Goal: Task Accomplishment & Management: Manage account settings

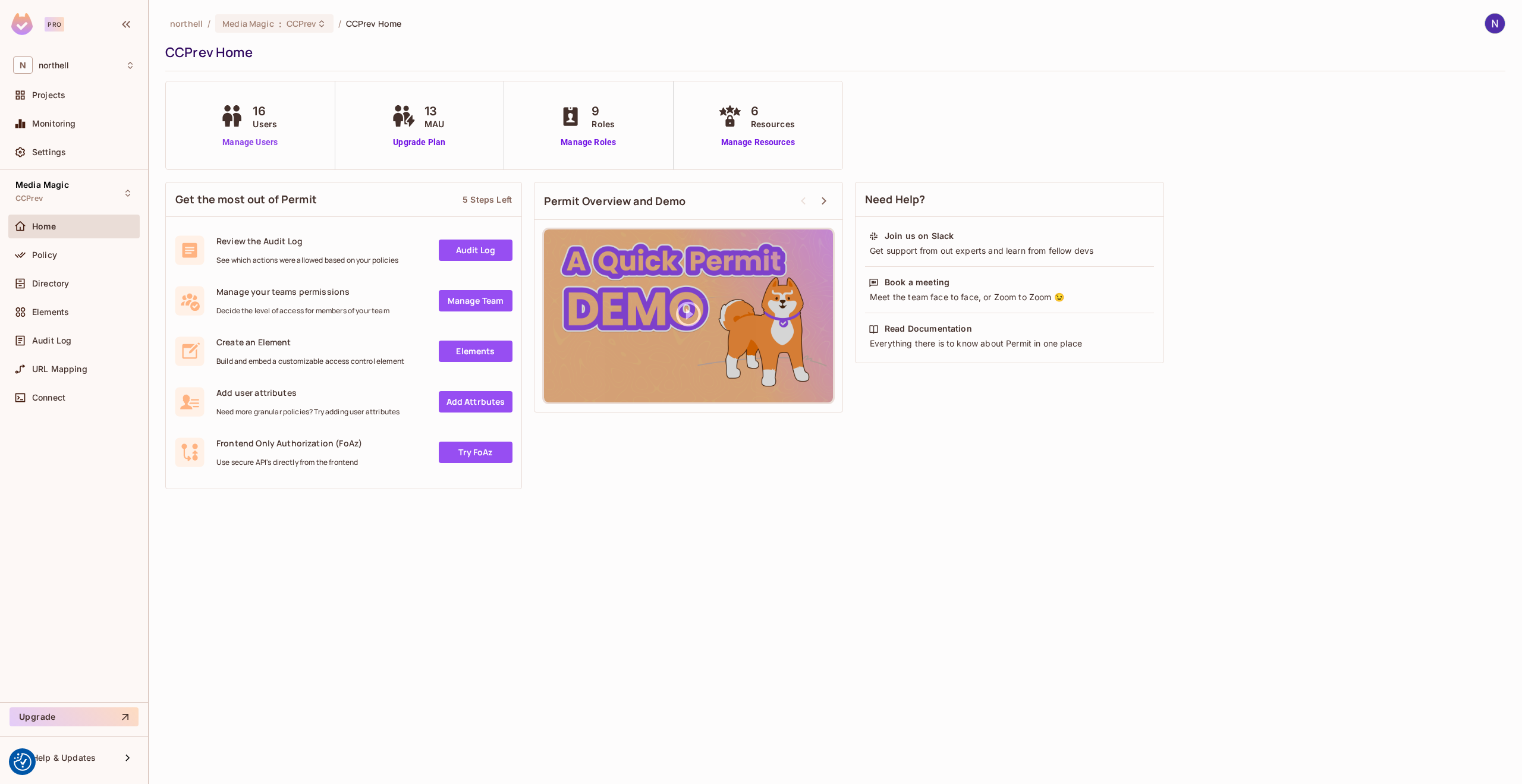
click at [251, 142] on link "Manage Users" at bounding box center [250, 142] width 66 height 12
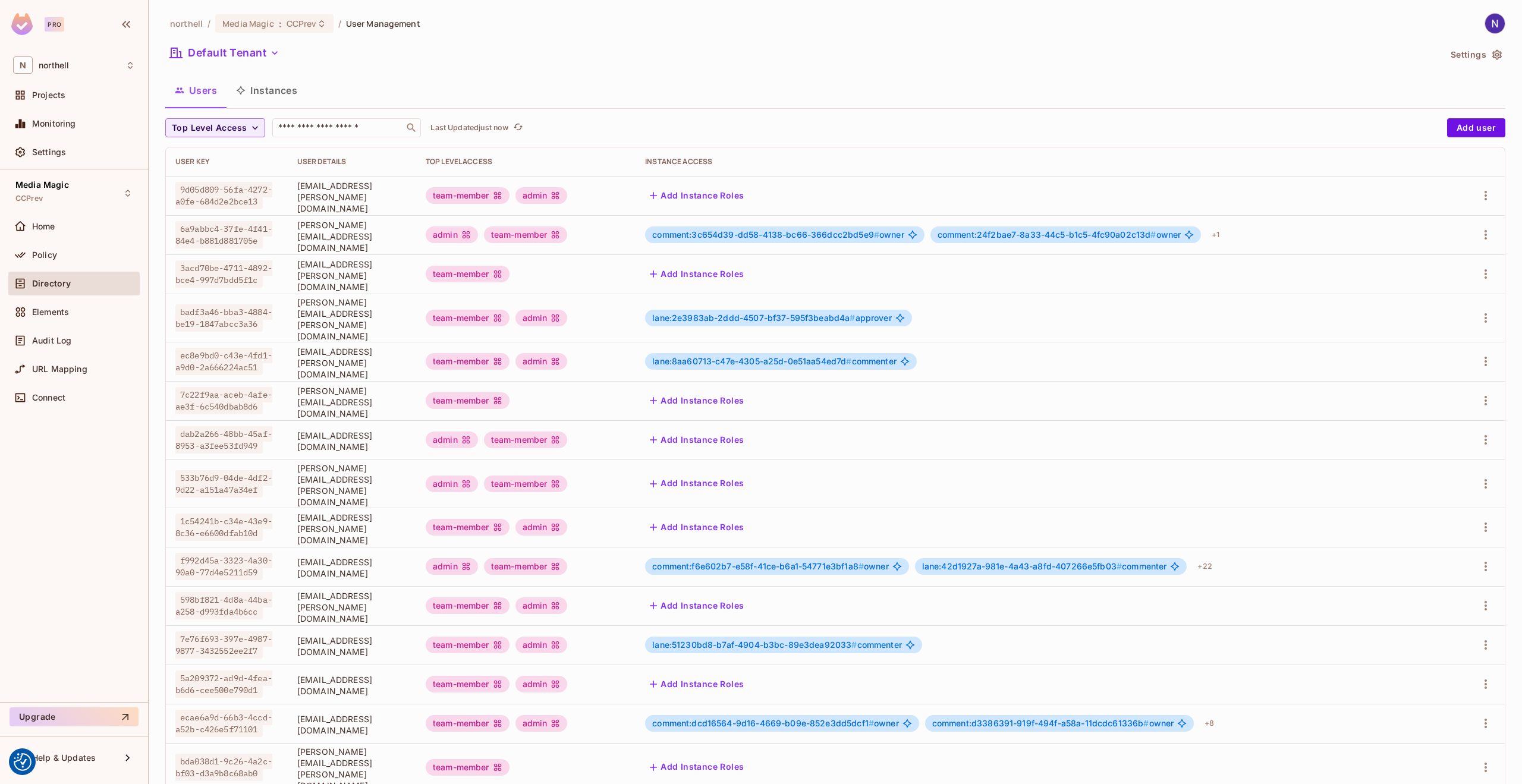
scroll to position [45, 0]
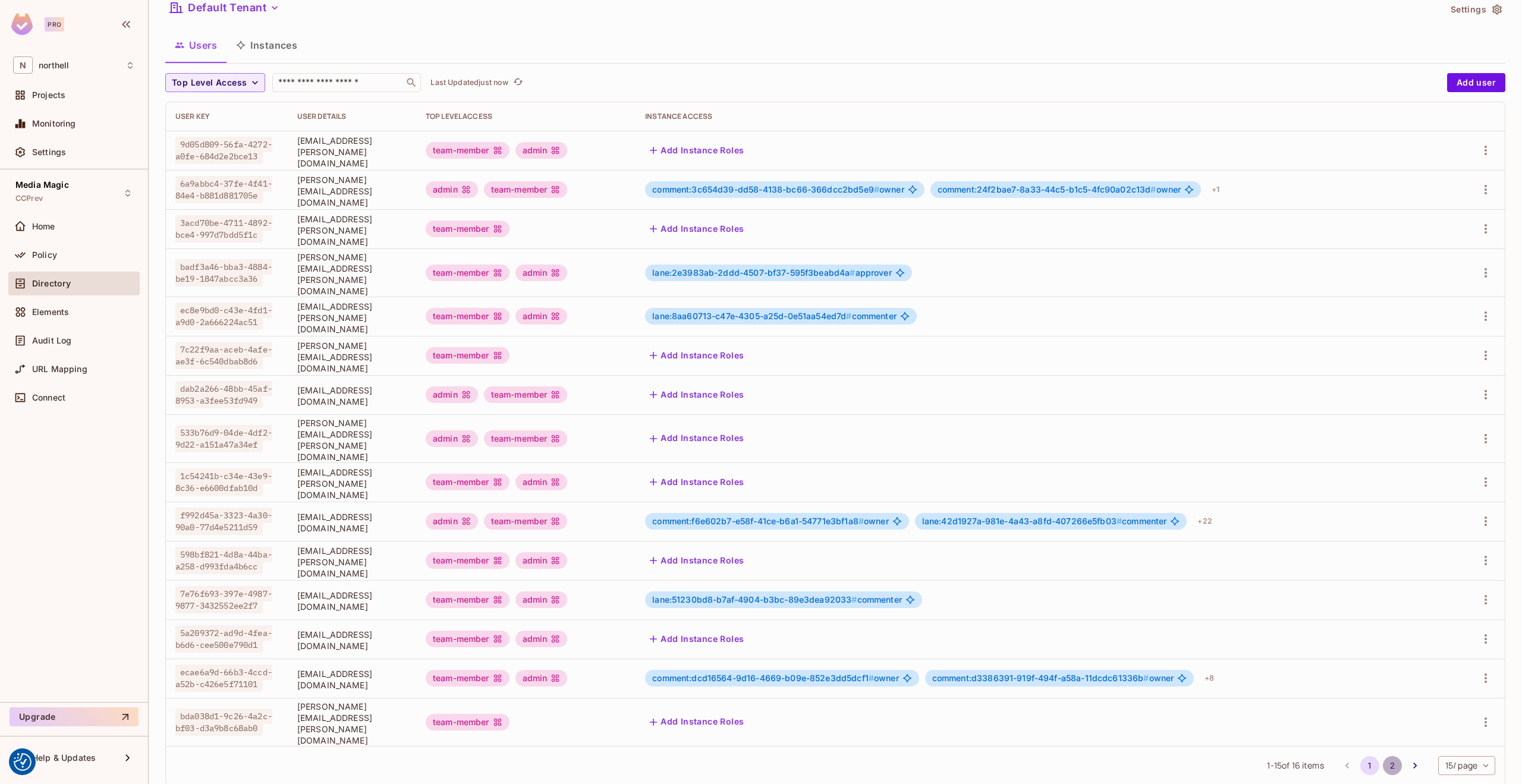
click at [1383, 756] on button "2" at bounding box center [1393, 765] width 19 height 19
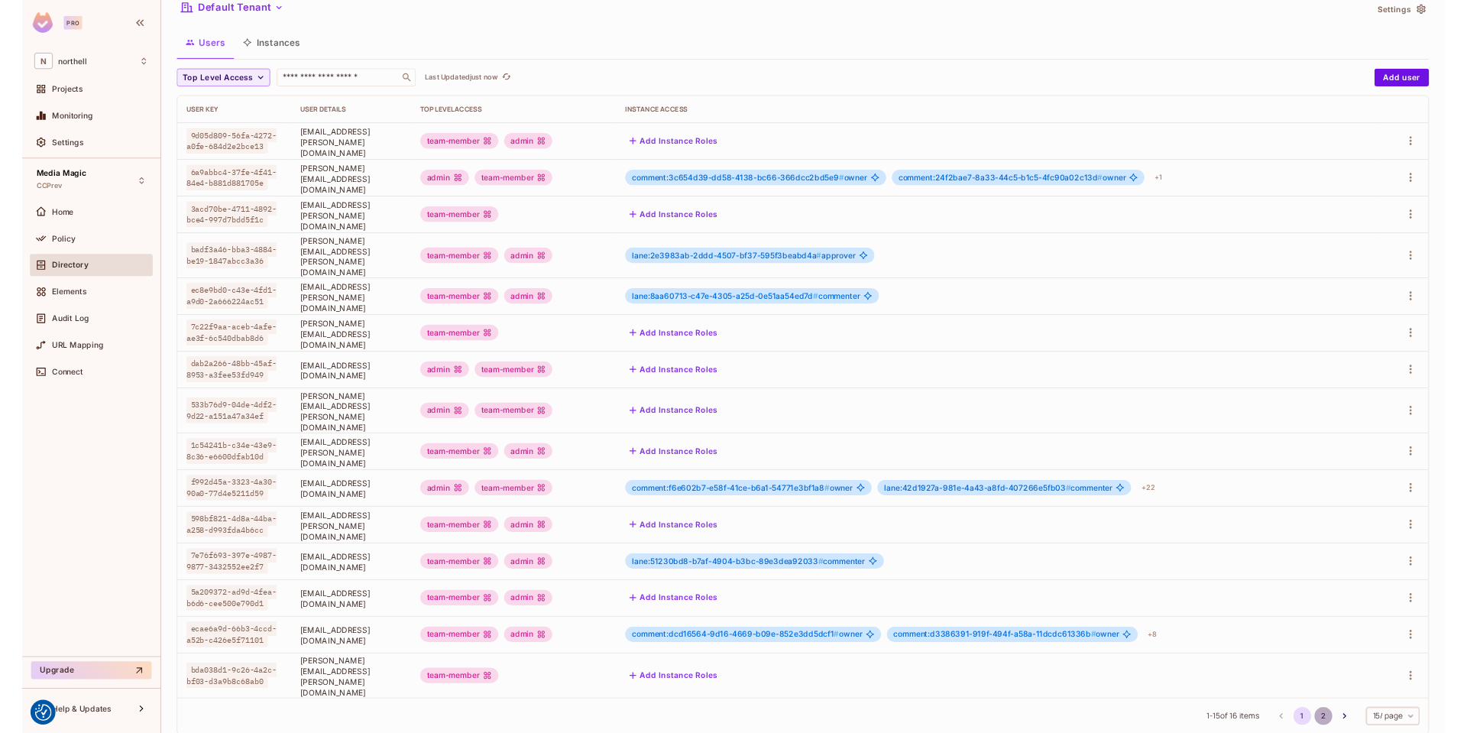
scroll to position [0, 0]
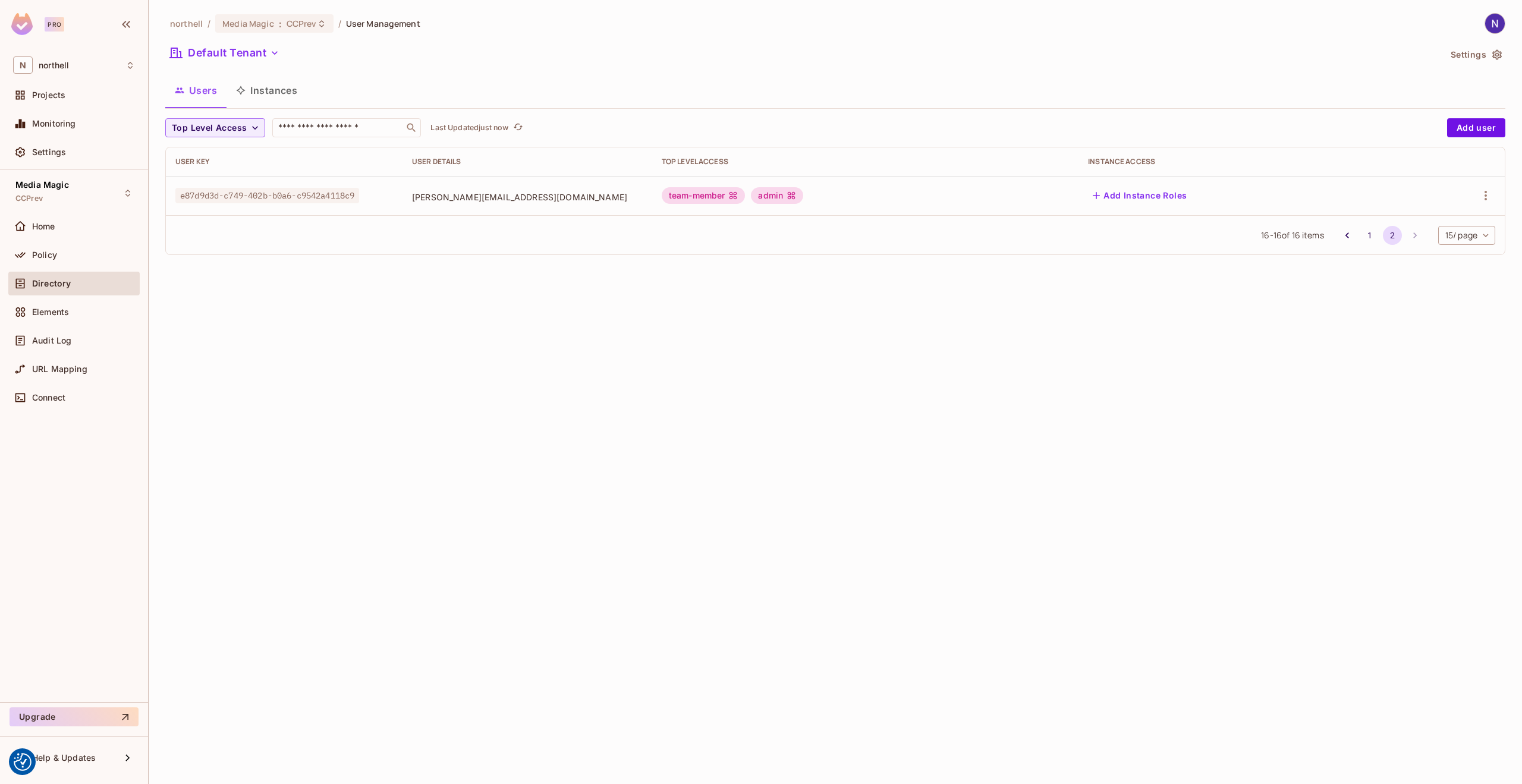
click at [356, 198] on span "e87d9d3d-c749-402b-b0a6-c9542a4118c9" at bounding box center [267, 195] width 184 height 16
drag, startPoint x: 365, startPoint y: 194, endPoint x: 178, endPoint y: 189, distance: 187.1
click at [178, 189] on span "e87d9d3d-c749-402b-b0a6-c9542a4118c9" at bounding box center [267, 195] width 184 height 16
copy span "e87d9d3d-c749-402b-b0a6-c9542a4118c9"
click at [359, 198] on span "e87d9d3d-c749-402b-b0a6-c9542a4118c9" at bounding box center [267, 195] width 184 height 16
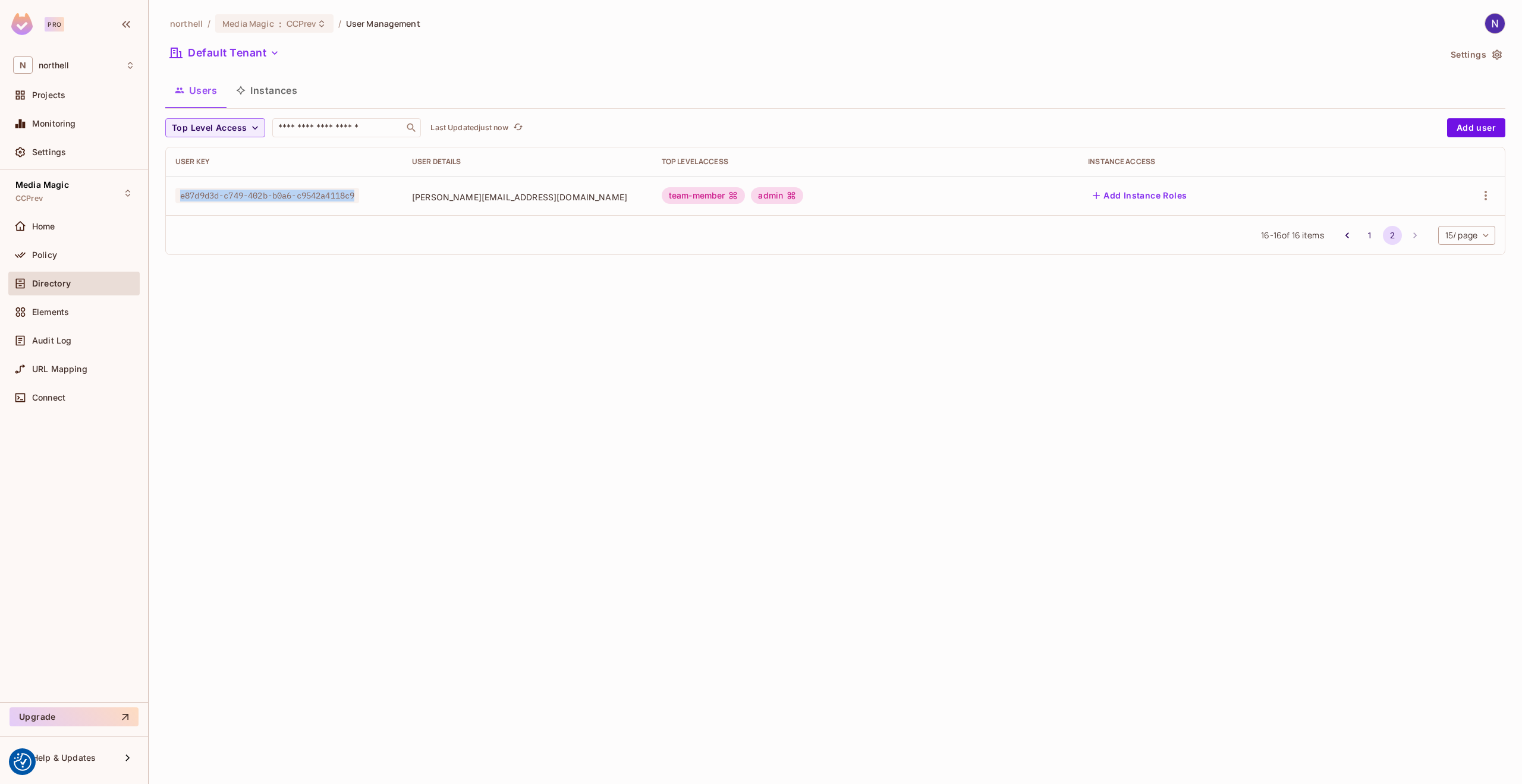
drag, startPoint x: 365, startPoint y: 195, endPoint x: 180, endPoint y: 197, distance: 185.0
click at [180, 197] on span "e87d9d3d-c749-402b-b0a6-c9542a4118c9" at bounding box center [267, 195] width 184 height 16
copy span "e87d9d3d-c749-402b-b0a6-c9542a4118c9"
click at [1484, 196] on icon "button" at bounding box center [1486, 195] width 14 height 14
click at [1429, 221] on div "Edit" at bounding box center [1423, 222] width 16 height 12
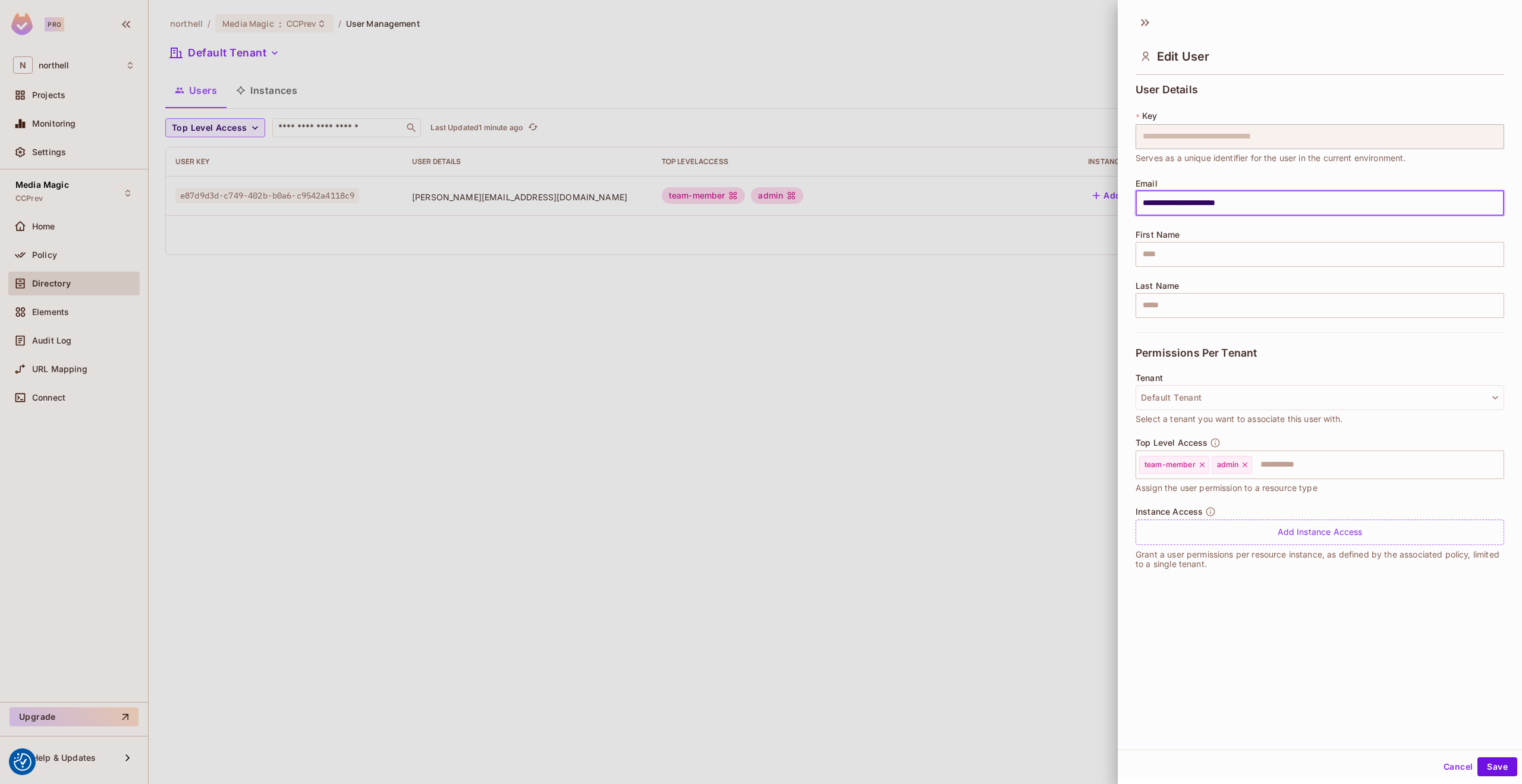
drag, startPoint x: 1283, startPoint y: 198, endPoint x: 1093, endPoint y: 192, distance: 190.1
click at [1093, 192] on div "**********" at bounding box center [761, 392] width 1522 height 784
paste input "*******"
type input "**********"
click at [1490, 761] on button "Save" at bounding box center [1497, 767] width 40 height 19
